Goal: Task Accomplishment & Management: Complete application form

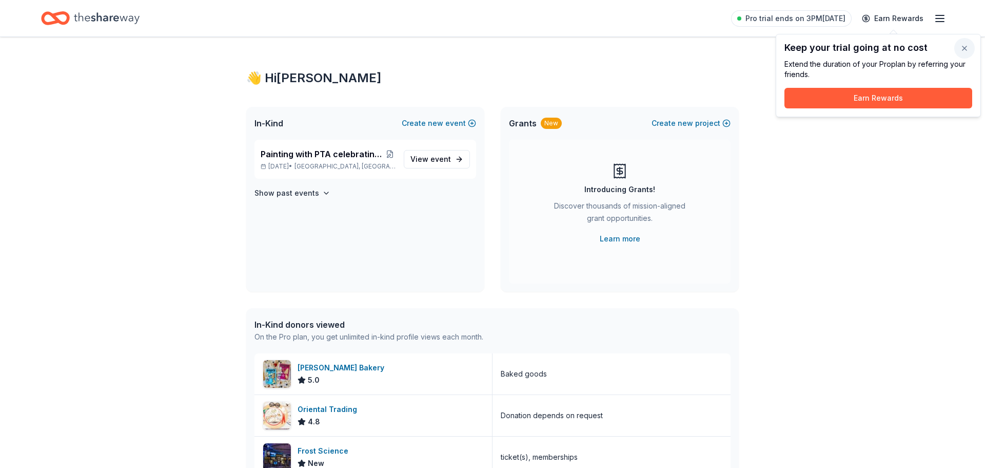
click at [965, 45] on button "button" at bounding box center [965, 48] width 21 height 21
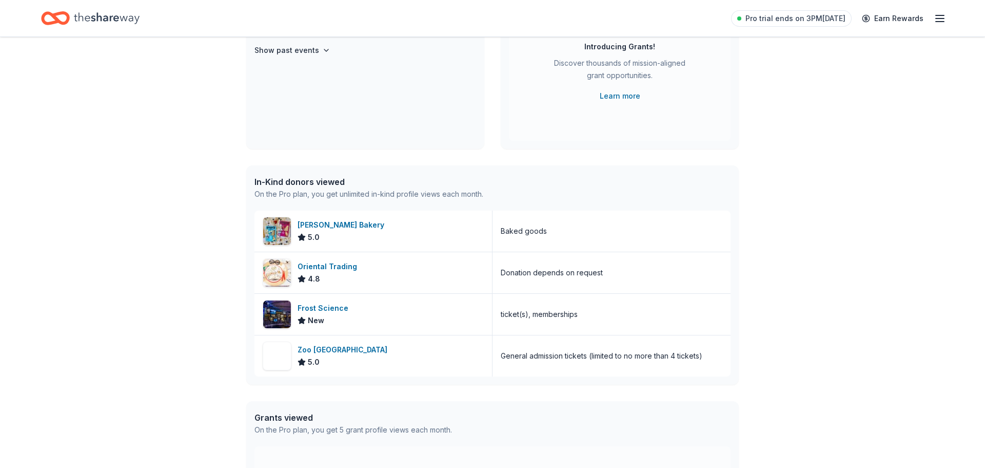
scroll to position [145, 0]
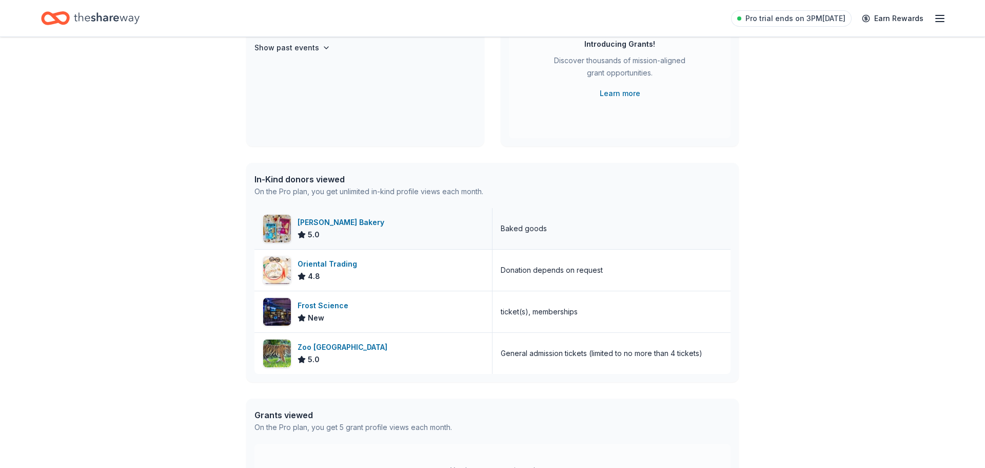
click at [303, 223] on div "Bobo's Bakery" at bounding box center [343, 222] width 91 height 12
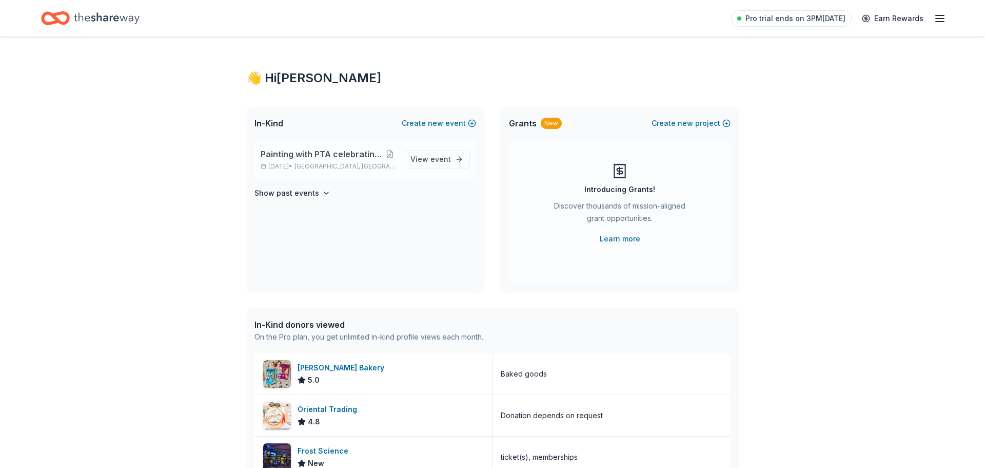
click at [404, 160] on div "Painting with PTA celebrating Hispanic Heritage Month Sep 22, 2025 • Miami, FL …" at bounding box center [366, 159] width 222 height 39
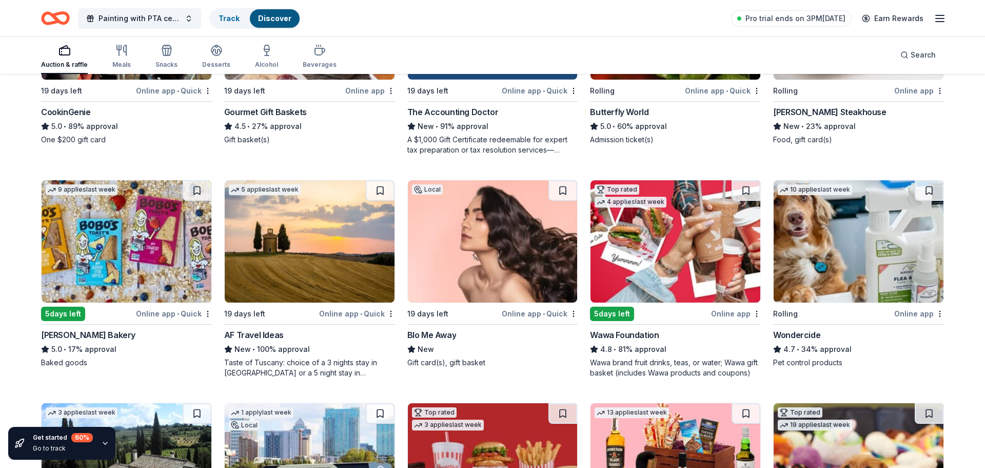
scroll to position [458, 0]
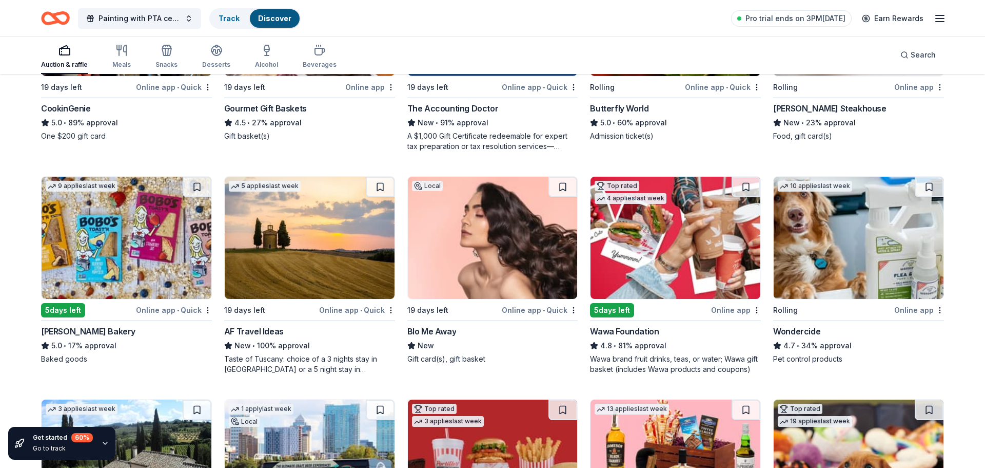
click at [658, 241] on img at bounding box center [676, 238] width 170 height 122
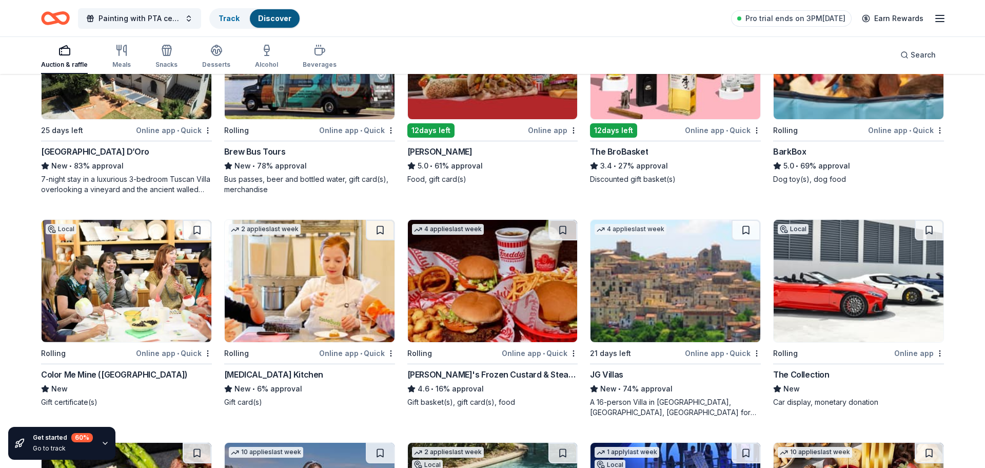
scroll to position [899, 0]
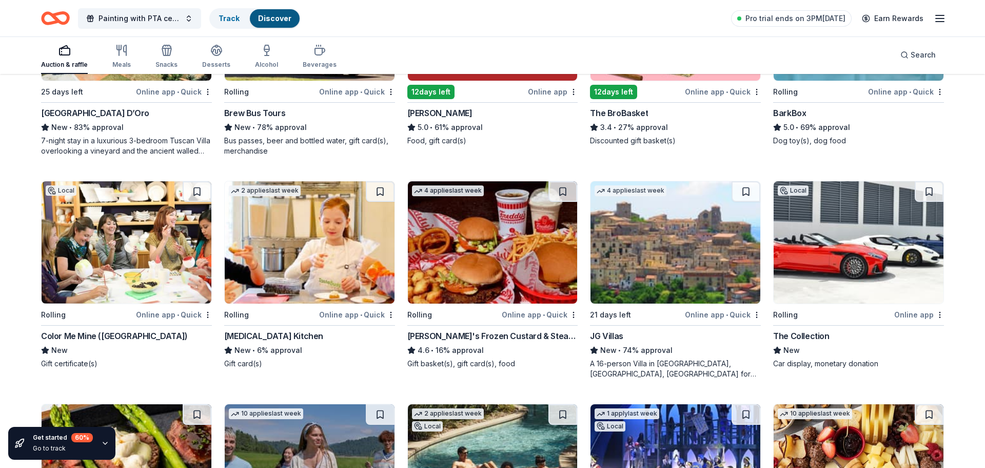
click at [96, 280] on img at bounding box center [127, 242] width 170 height 122
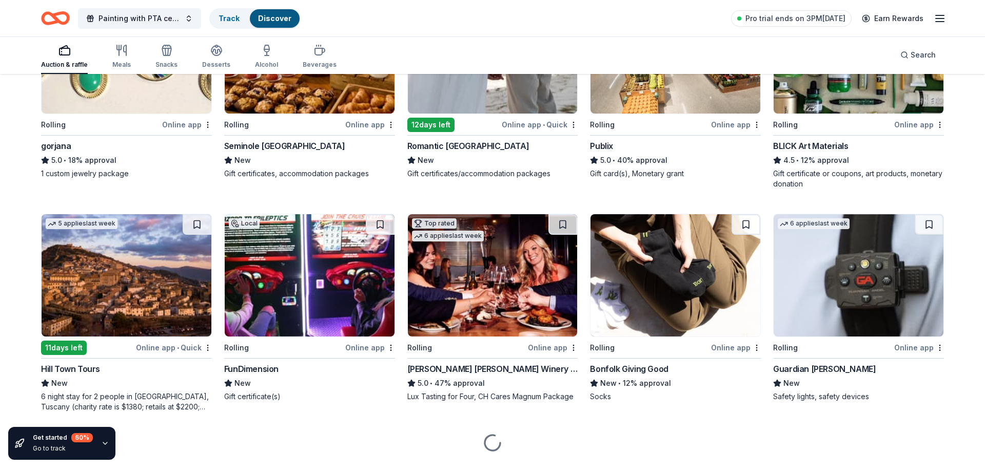
scroll to position [1526, 0]
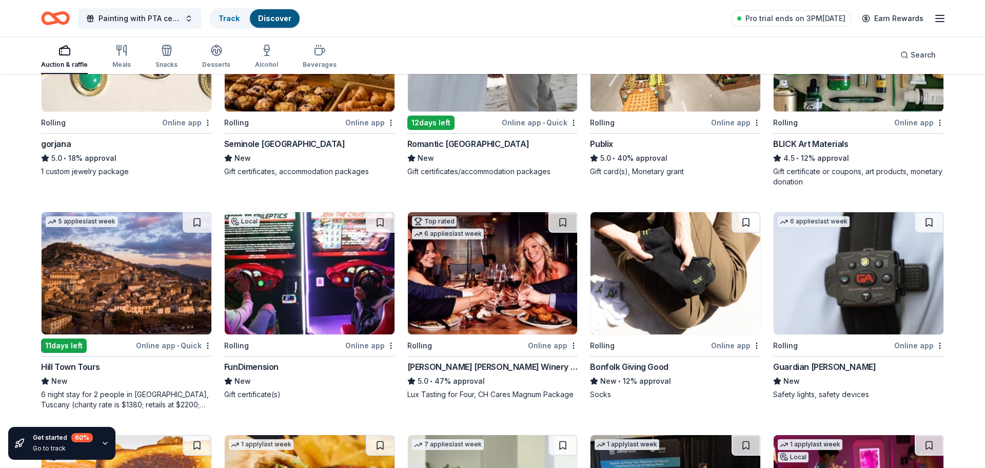
click at [742, 121] on div "Online app" at bounding box center [736, 122] width 50 height 13
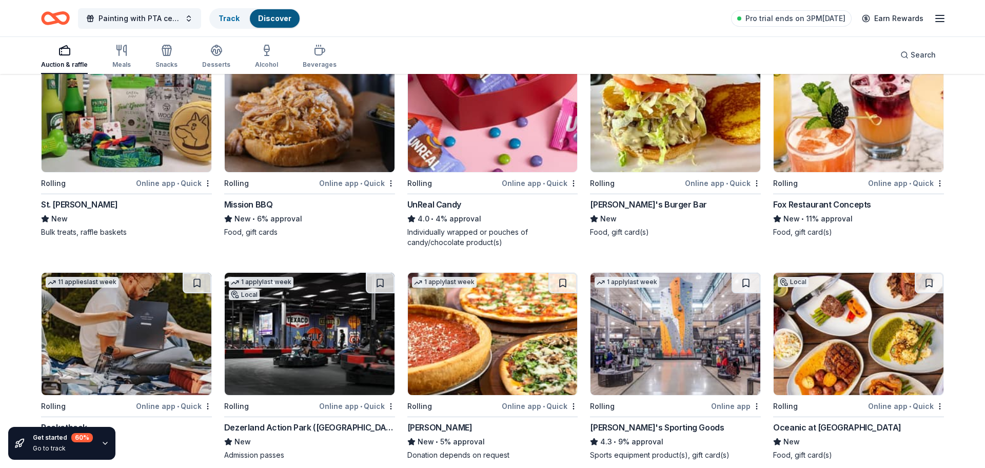
scroll to position [2993, 0]
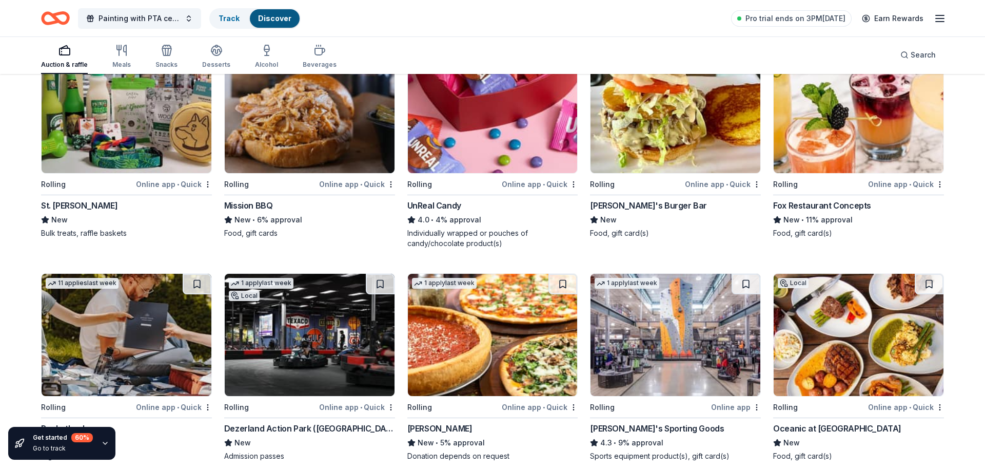
click at [501, 124] on img at bounding box center [493, 112] width 170 height 122
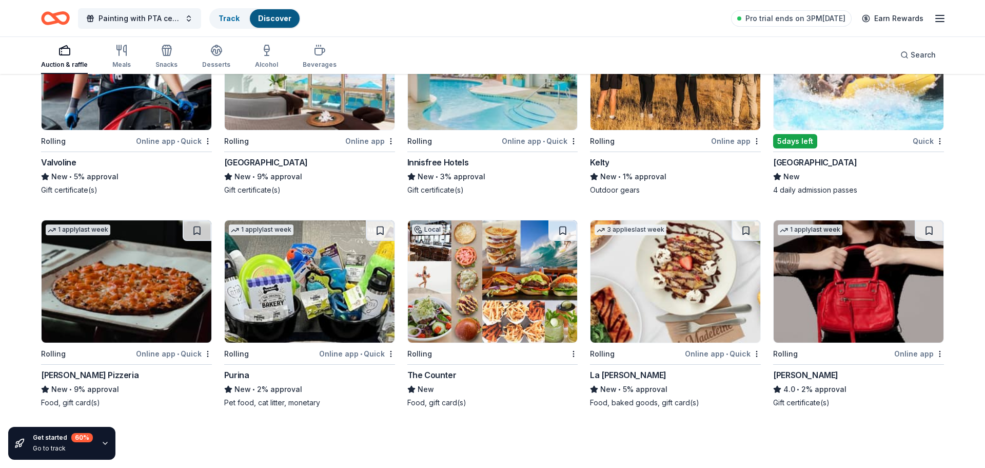
scroll to position [3471, 0]
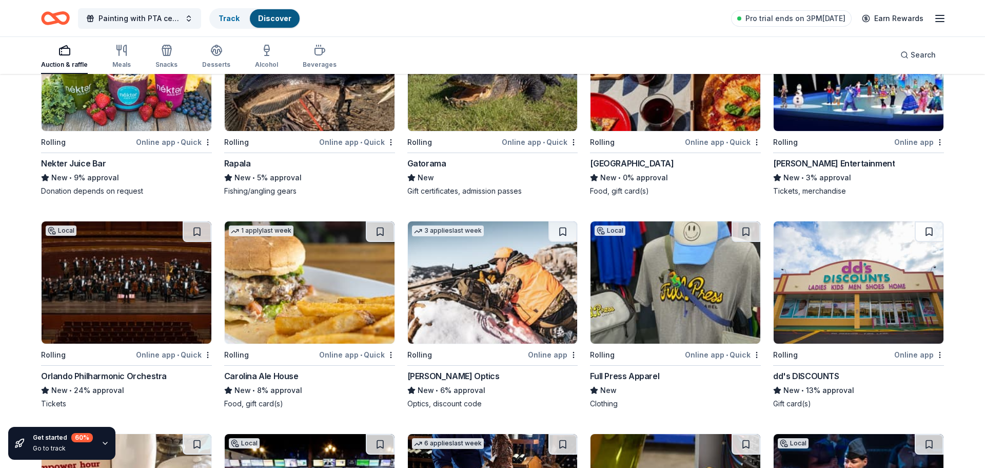
click at [131, 51] on div "Auction & raffle Meals Snacks Desserts Alcohol Beverages" at bounding box center [189, 57] width 296 height 34
click at [112, 55] on div "button" at bounding box center [121, 50] width 18 height 12
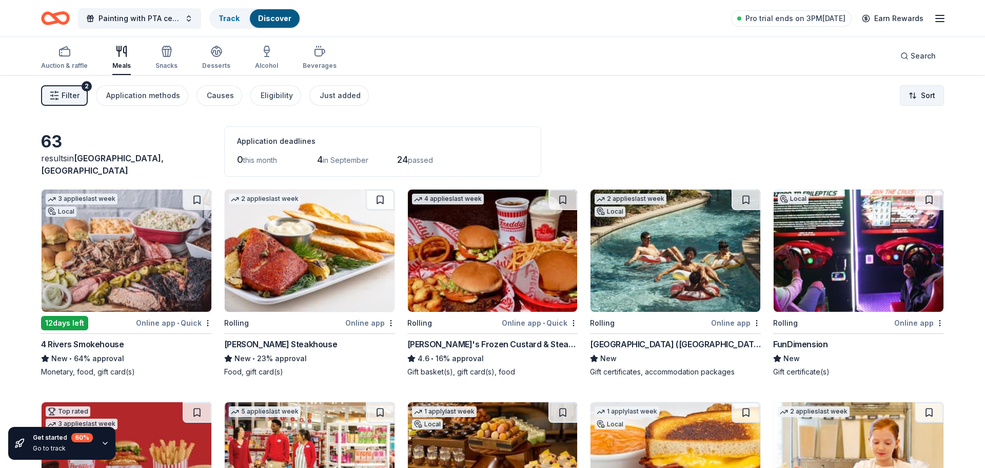
click at [915, 87] on html "Painting with PTA celebrating Hispanic Heritage Month Track Discover Pro trial …" at bounding box center [492, 234] width 985 height 468
click at [908, 117] on div "Sort by approval rate" at bounding box center [895, 119] width 91 height 18
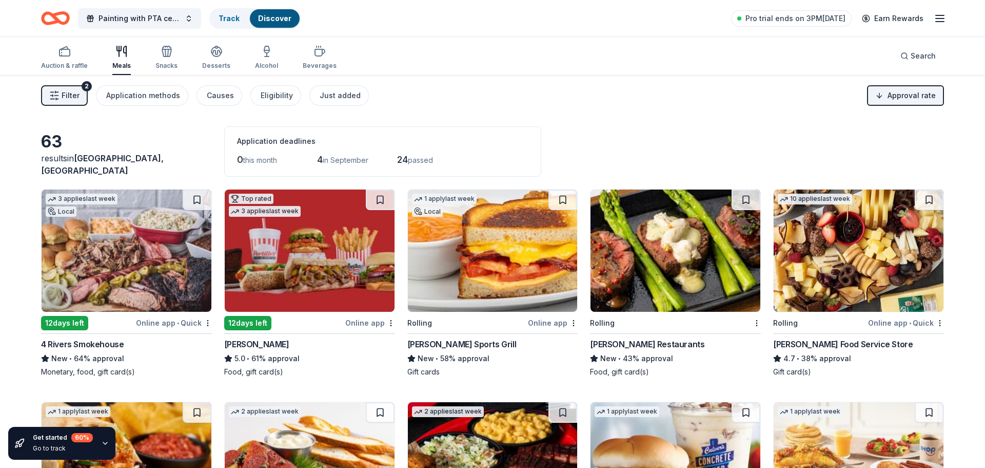
scroll to position [1, 0]
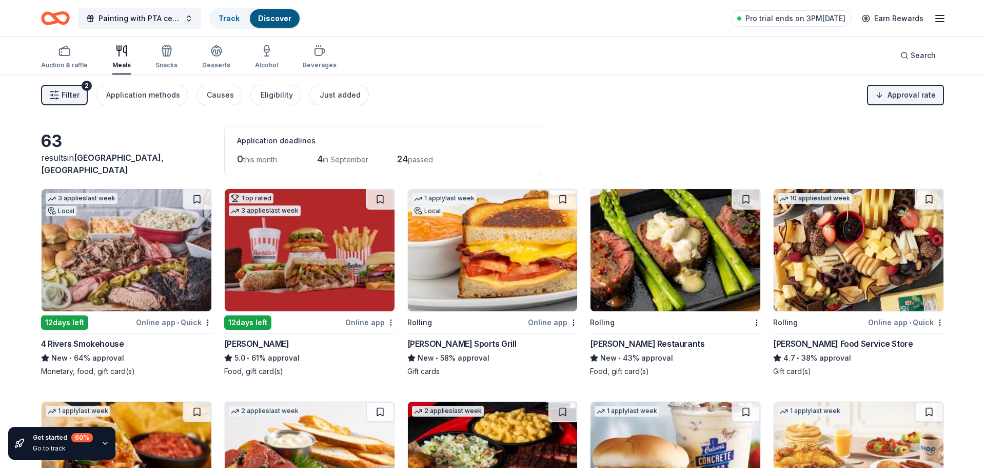
click at [833, 303] on img at bounding box center [859, 250] width 170 height 122
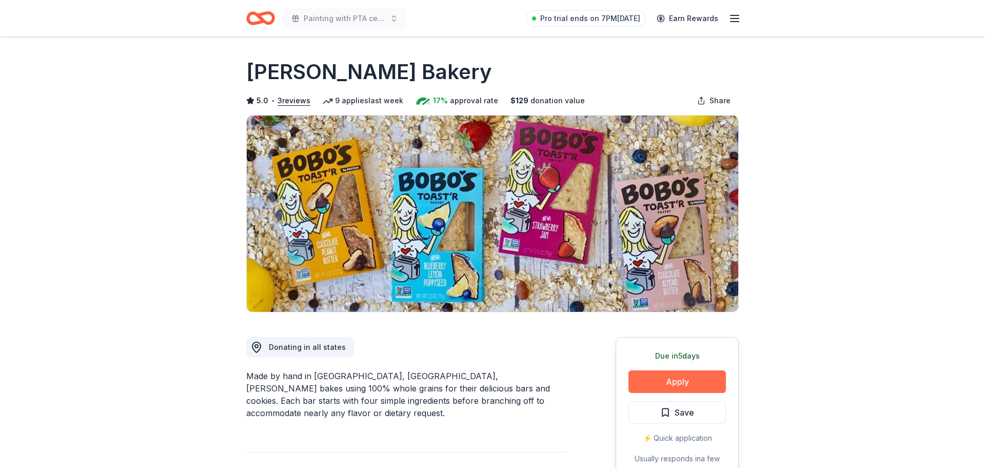
click at [680, 388] on button "Apply" at bounding box center [678, 381] width 98 height 23
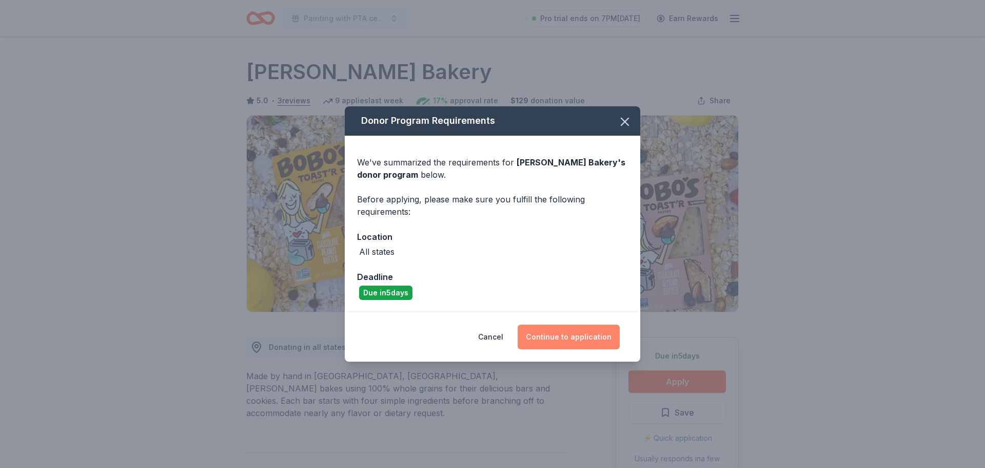
click at [581, 335] on button "Continue to application" at bounding box center [569, 336] width 102 height 25
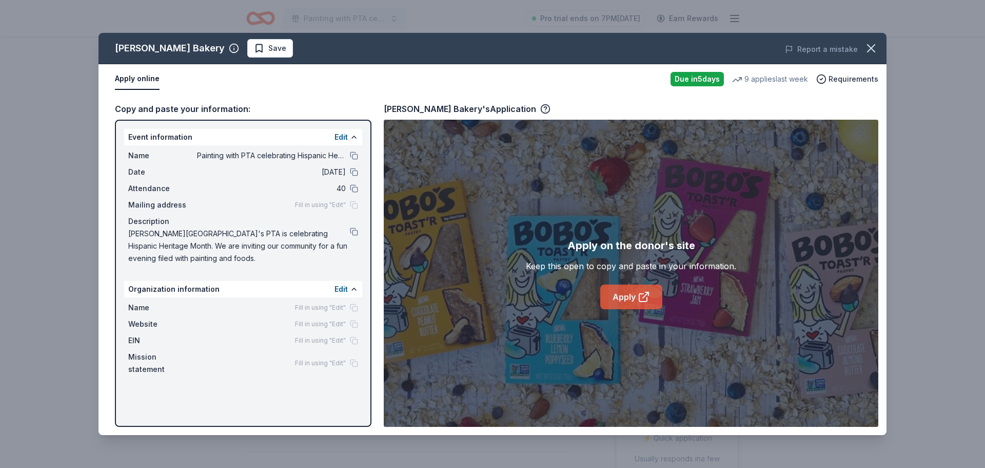
click at [649, 293] on icon at bounding box center [644, 297] width 12 height 12
click at [869, 43] on icon "button" at bounding box center [871, 48] width 14 height 14
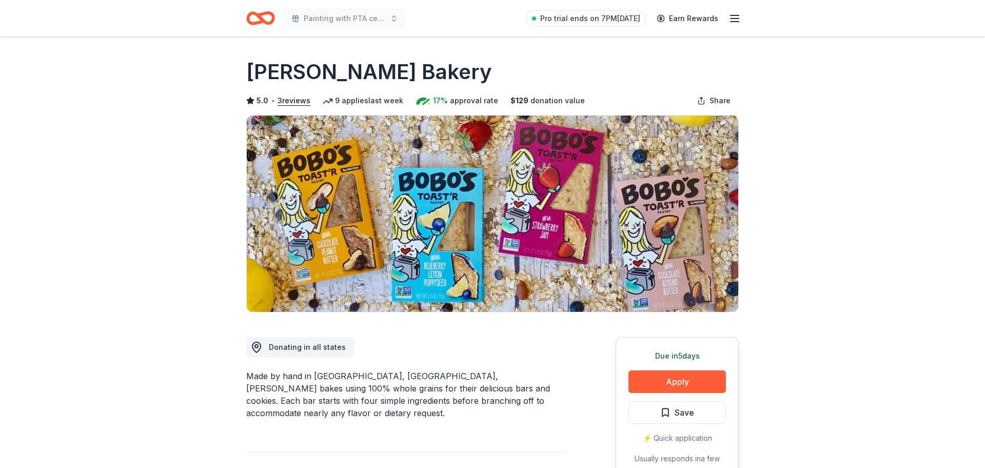
click at [258, 24] on icon "Home" at bounding box center [260, 18] width 29 height 24
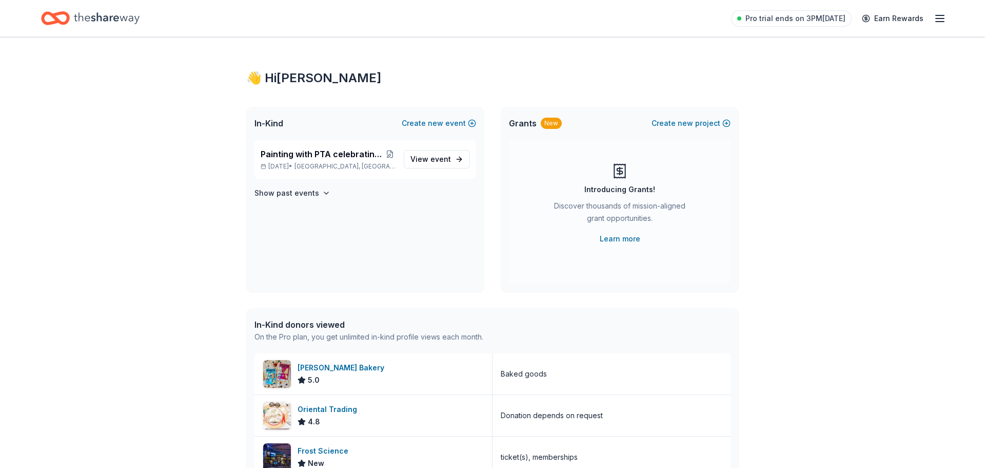
scroll to position [322, 0]
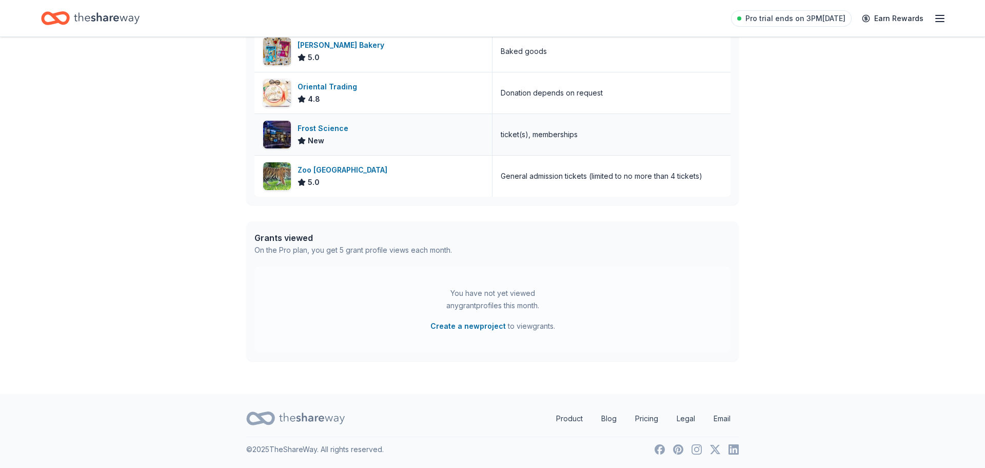
click at [337, 134] on div "Frost Science" at bounding box center [325, 128] width 55 height 12
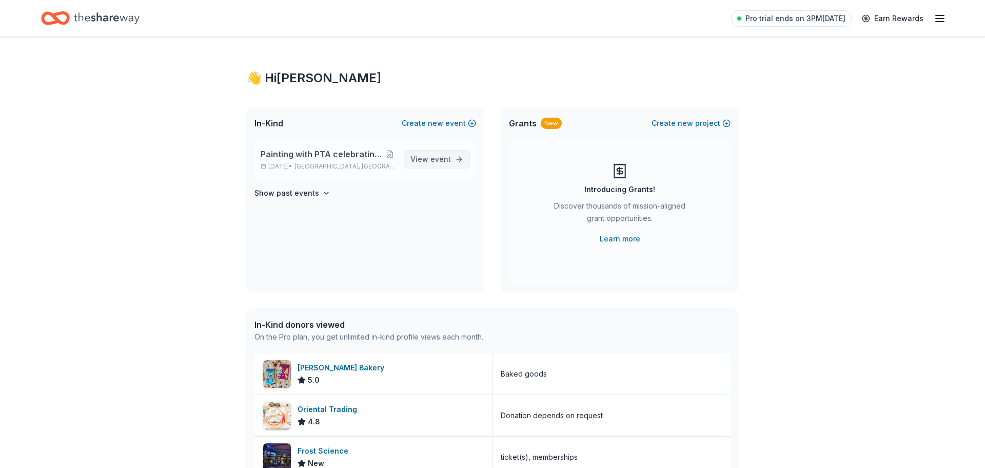
click at [445, 167] on link "View event" at bounding box center [437, 159] width 66 height 18
click at [443, 159] on span "event" at bounding box center [441, 158] width 21 height 9
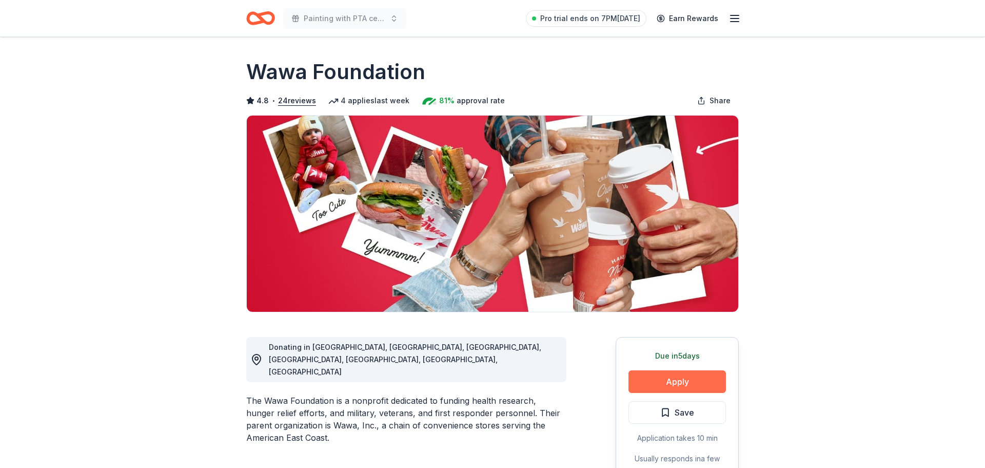
click at [686, 388] on button "Apply" at bounding box center [678, 381] width 98 height 23
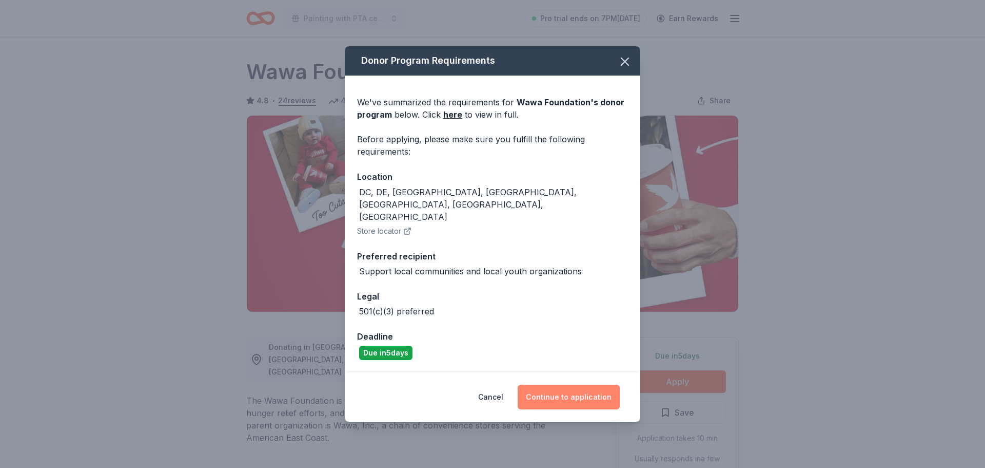
click at [568, 385] on button "Continue to application" at bounding box center [569, 396] width 102 height 25
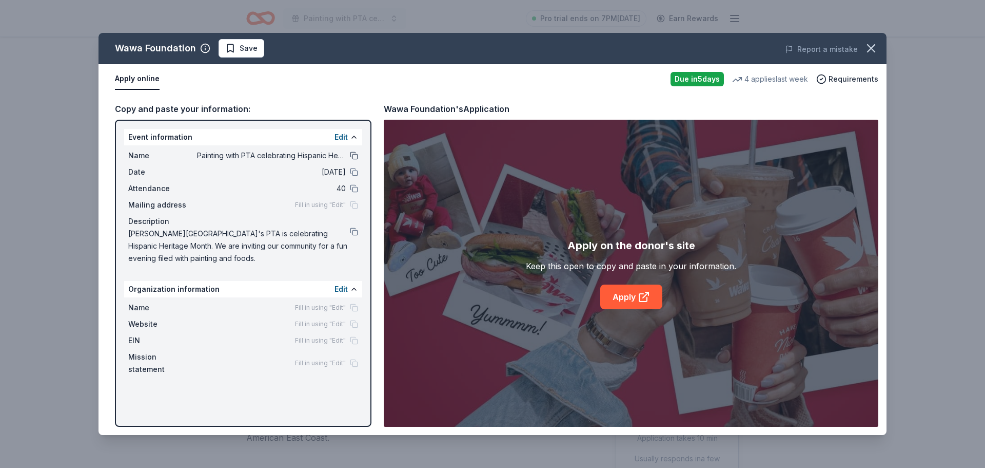
click at [353, 152] on button at bounding box center [354, 155] width 8 height 8
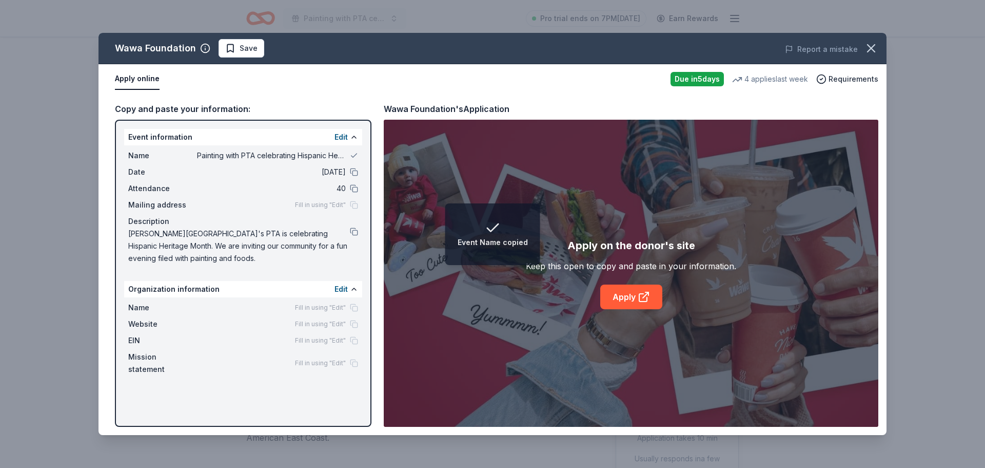
click at [356, 176] on div "Date 09/22/25" at bounding box center [243, 172] width 230 height 12
click at [353, 173] on button at bounding box center [354, 172] width 8 height 8
click at [354, 185] on button at bounding box center [354, 188] width 8 height 8
click at [626, 296] on link "Apply" at bounding box center [632, 296] width 62 height 25
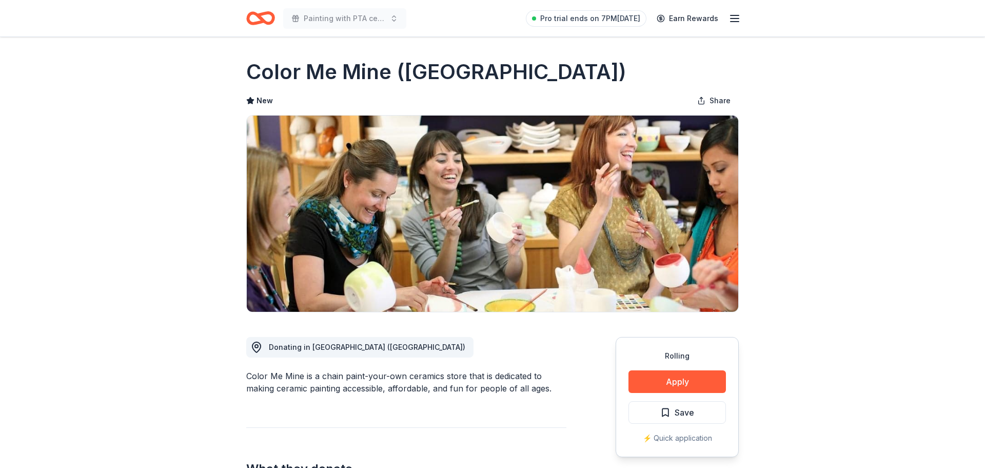
click at [696, 384] on button "Apply" at bounding box center [678, 381] width 98 height 23
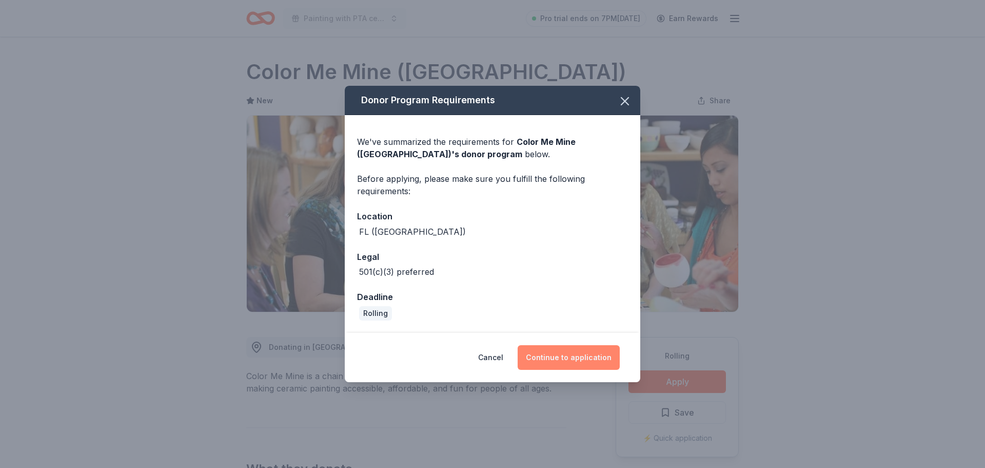
click at [586, 357] on button "Continue to application" at bounding box center [569, 357] width 102 height 25
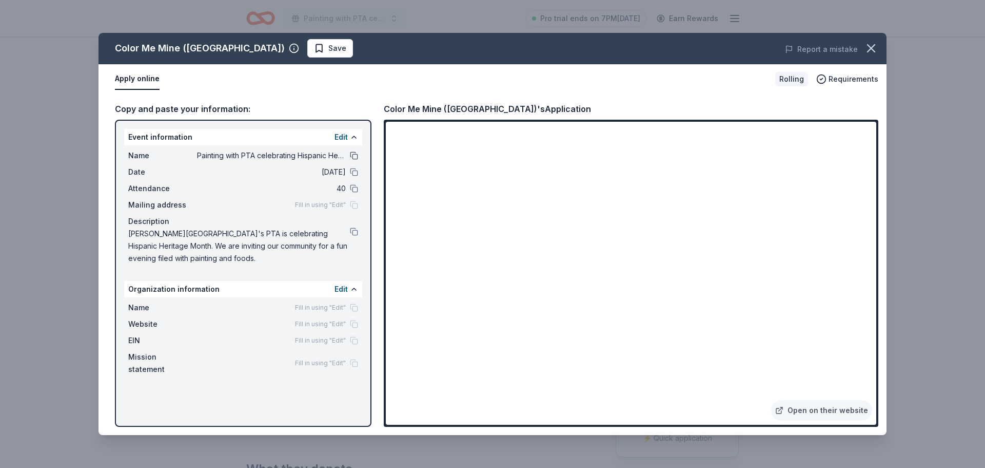
click at [352, 157] on button at bounding box center [354, 155] width 8 height 8
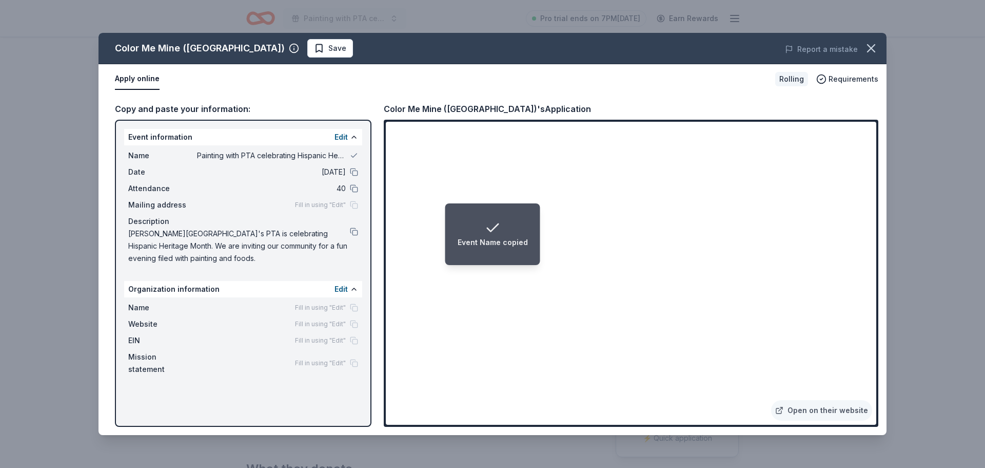
click at [358, 171] on div "Name Painting with PTA celebrating Hispanic Heritage Month Date [DATE] Attendan…" at bounding box center [243, 206] width 238 height 123
click at [354, 171] on button at bounding box center [354, 172] width 8 height 8
click at [353, 188] on button at bounding box center [354, 188] width 8 height 8
click at [349, 234] on span "[PERSON_NAME][GEOGRAPHIC_DATA]'s PTA is celebrating Hispanic Heritage Month. We…" at bounding box center [239, 245] width 222 height 37
click at [357, 231] on button at bounding box center [354, 231] width 8 height 8
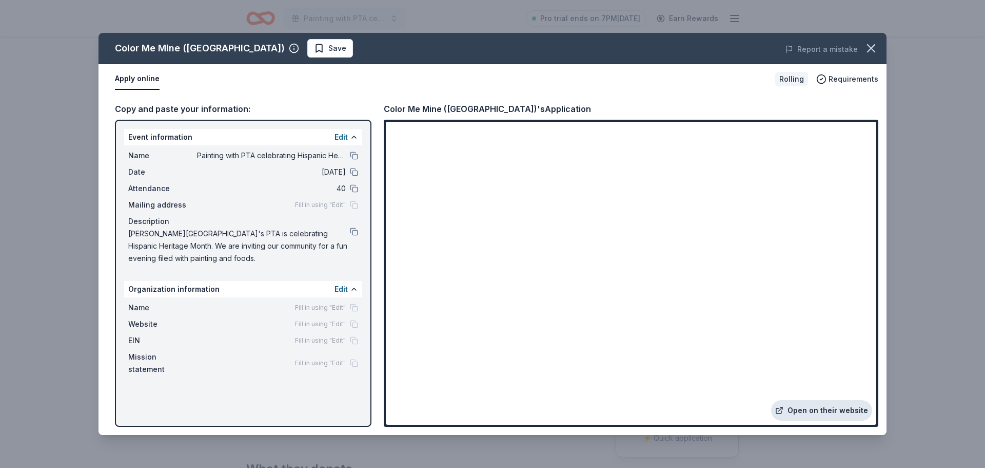
click at [814, 408] on link "Open on their website" at bounding box center [821, 410] width 101 height 21
click at [867, 50] on icon "button" at bounding box center [871, 48] width 14 height 14
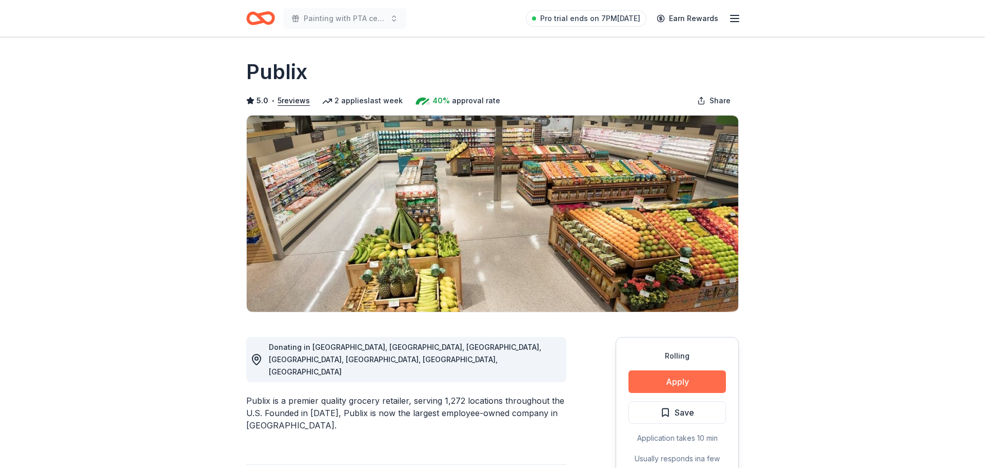
click at [682, 382] on button "Apply" at bounding box center [678, 381] width 98 height 23
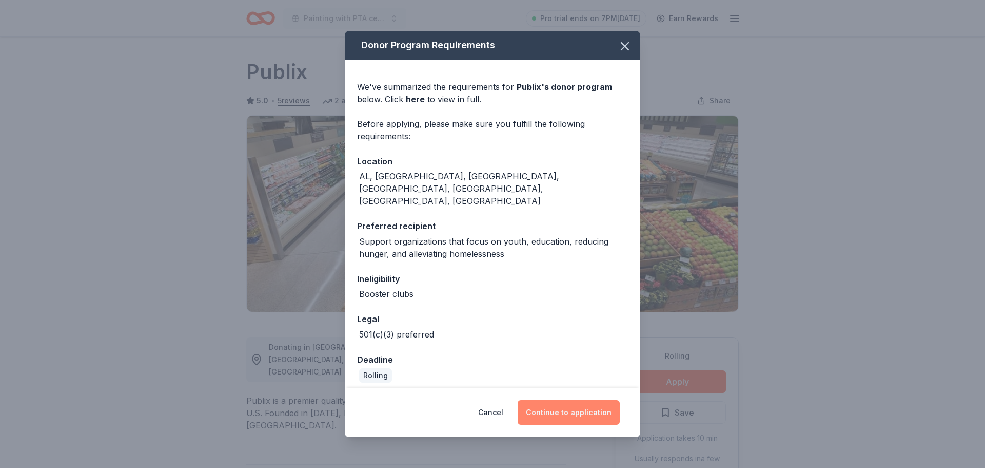
click at [575, 408] on button "Continue to application" at bounding box center [569, 412] width 102 height 25
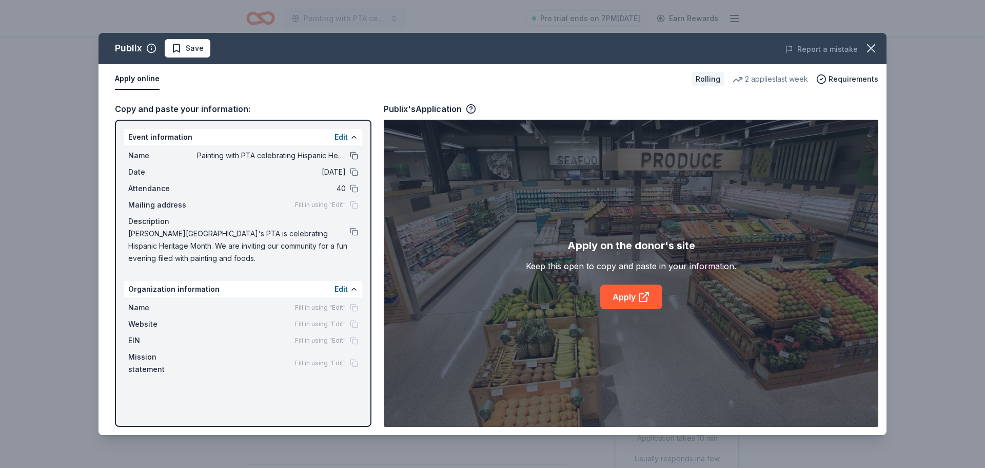
click at [354, 156] on button at bounding box center [354, 155] width 8 height 8
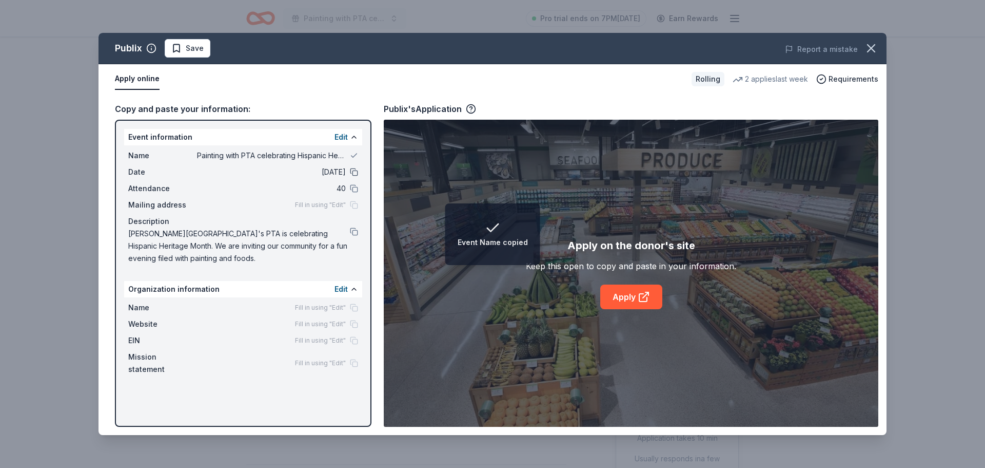
click at [354, 168] on button at bounding box center [354, 172] width 8 height 8
click at [354, 185] on button at bounding box center [354, 188] width 8 height 8
click at [656, 296] on link "Apply" at bounding box center [632, 296] width 62 height 25
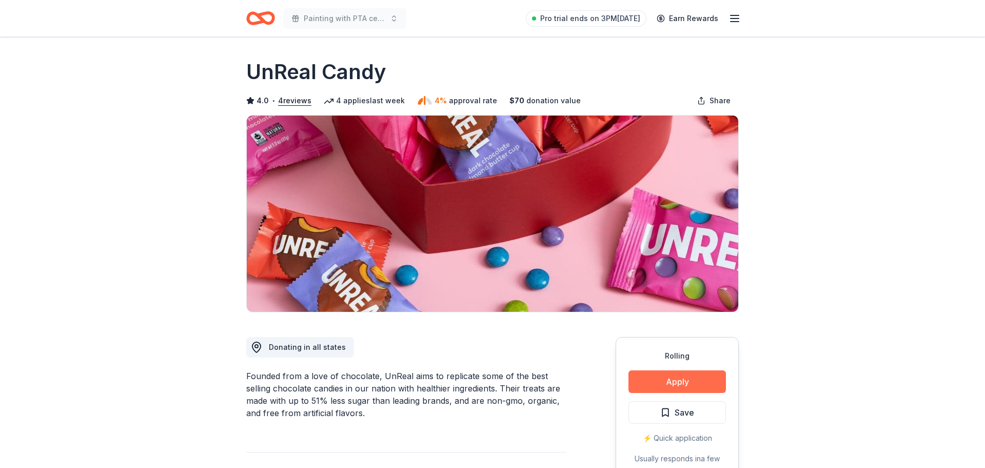
click at [680, 391] on button "Apply" at bounding box center [678, 381] width 98 height 23
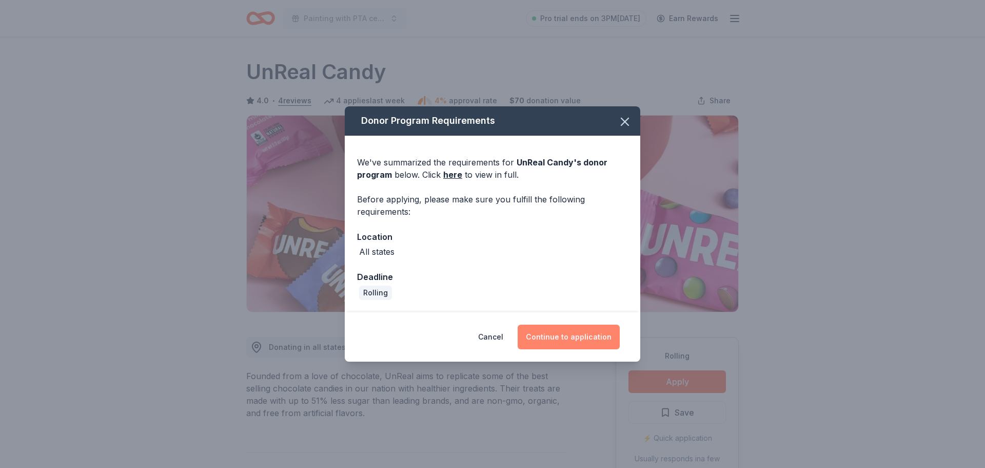
click at [572, 334] on button "Continue to application" at bounding box center [569, 336] width 102 height 25
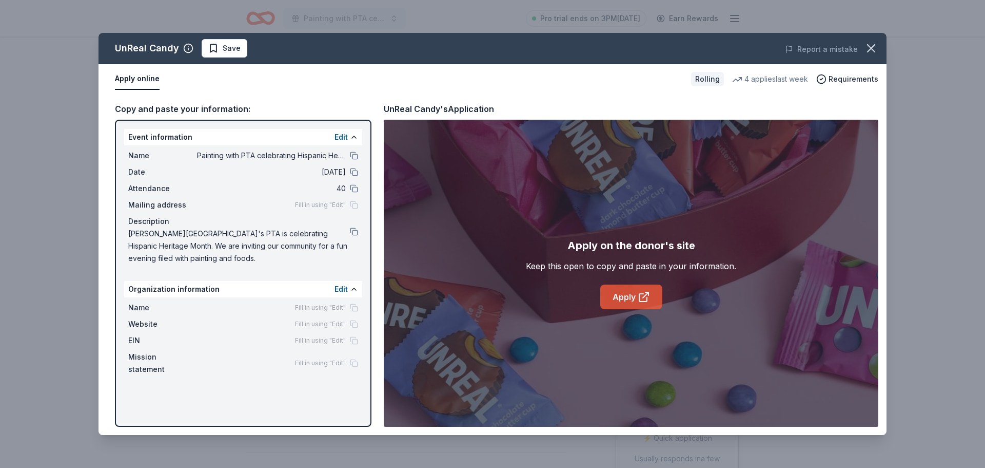
click at [614, 294] on link "Apply" at bounding box center [632, 296] width 62 height 25
click at [876, 48] on icon "button" at bounding box center [871, 48] width 14 height 14
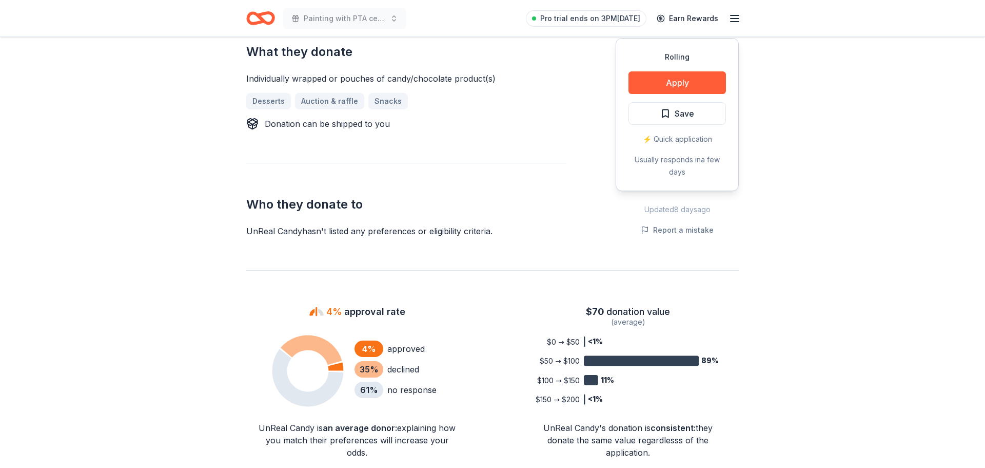
scroll to position [442, 0]
click at [502, 409] on div "4% approval rate 4 % approved 35 % declined 61 % no response UnReal Candy is an…" at bounding box center [492, 379] width 493 height 155
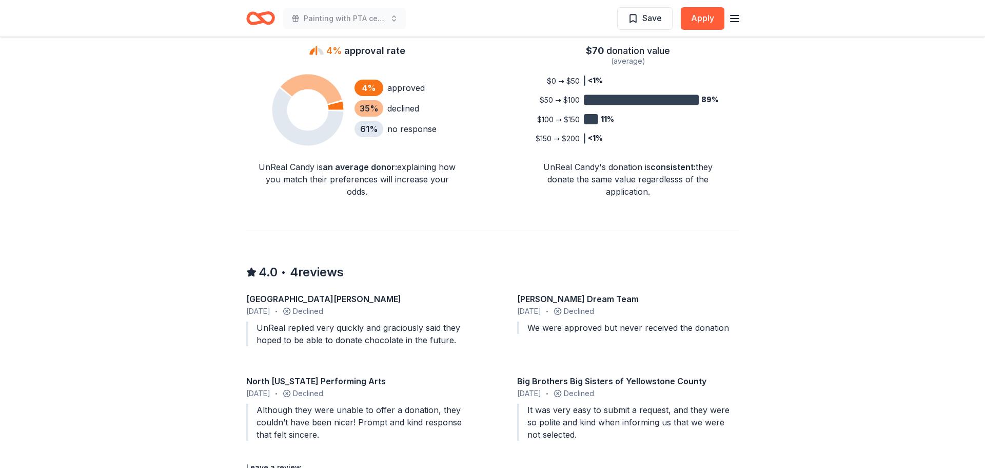
scroll to position [704, 0]
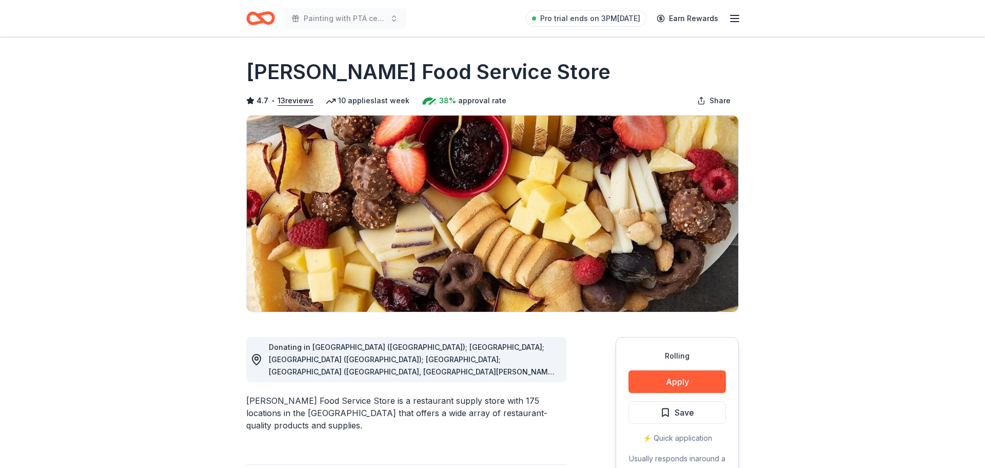
click at [679, 385] on button "Apply" at bounding box center [678, 381] width 98 height 23
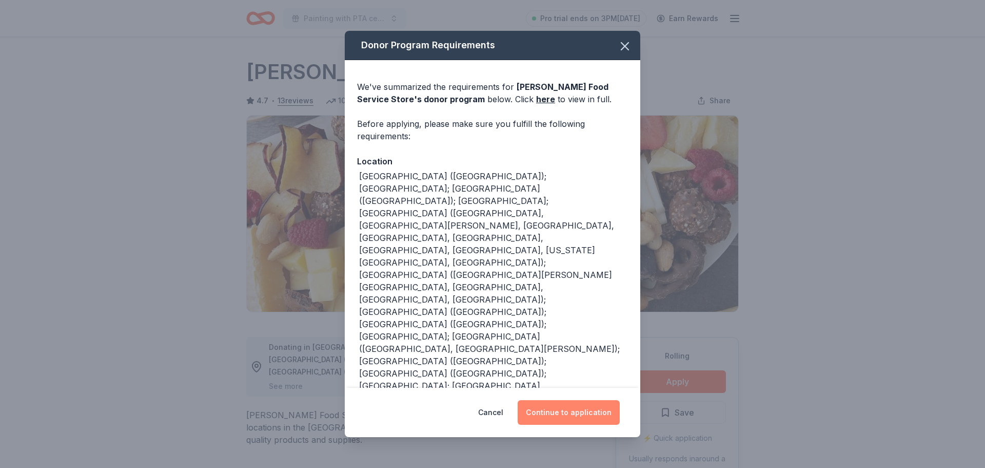
click at [571, 403] on button "Continue to application" at bounding box center [569, 412] width 102 height 25
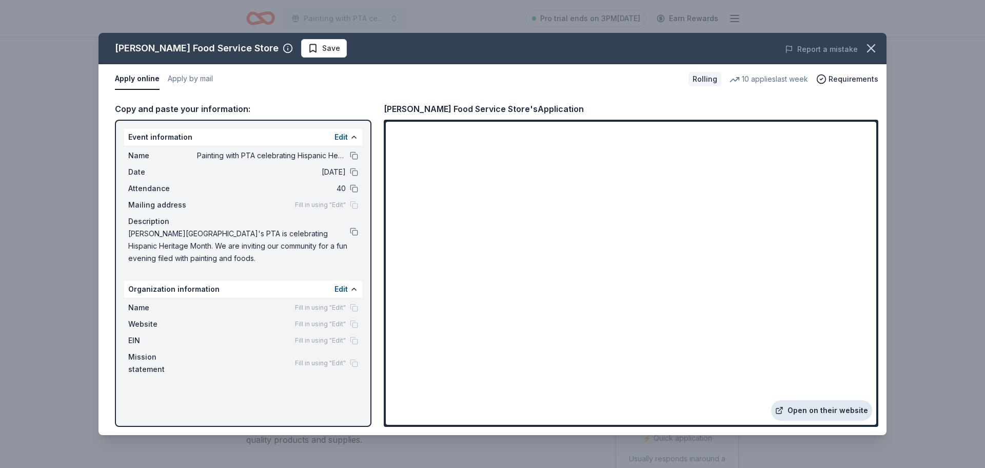
click at [854, 414] on link "Open on their website" at bounding box center [821, 410] width 101 height 21
